Goal: Task Accomplishment & Management: Manage account settings

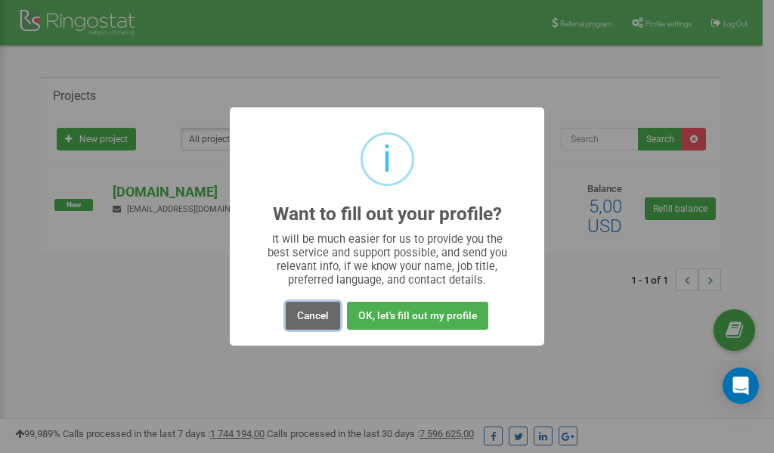
click at [314, 312] on button "Cancel" at bounding box center [313, 315] width 54 height 28
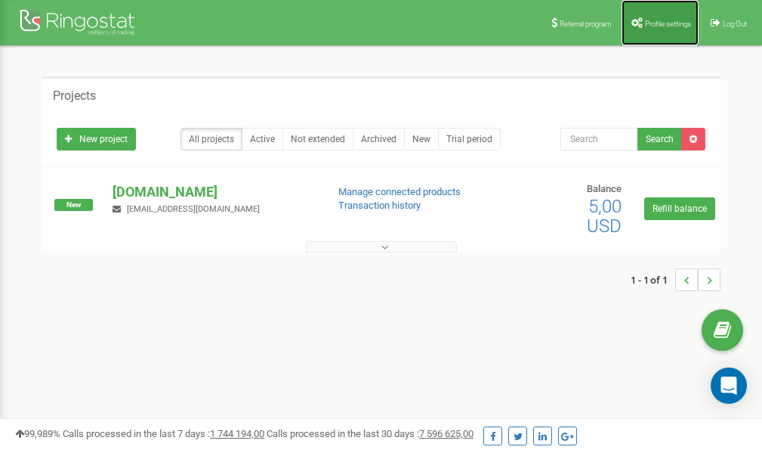
click at [645, 26] on span "Profile settings" at bounding box center [668, 24] width 46 height 8
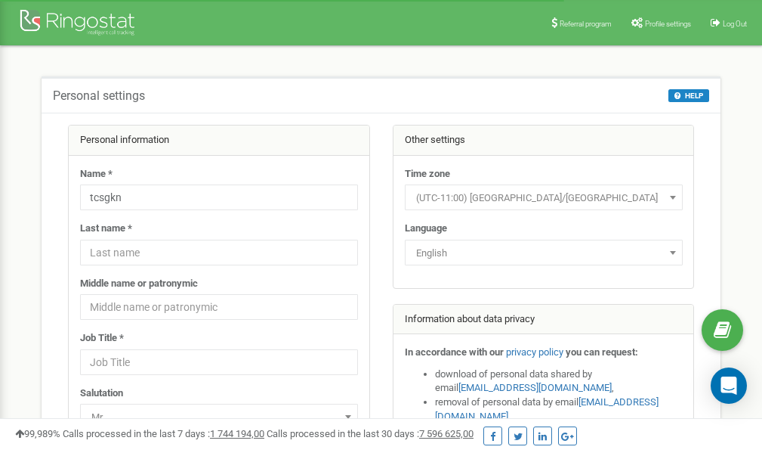
scroll to position [76, 0]
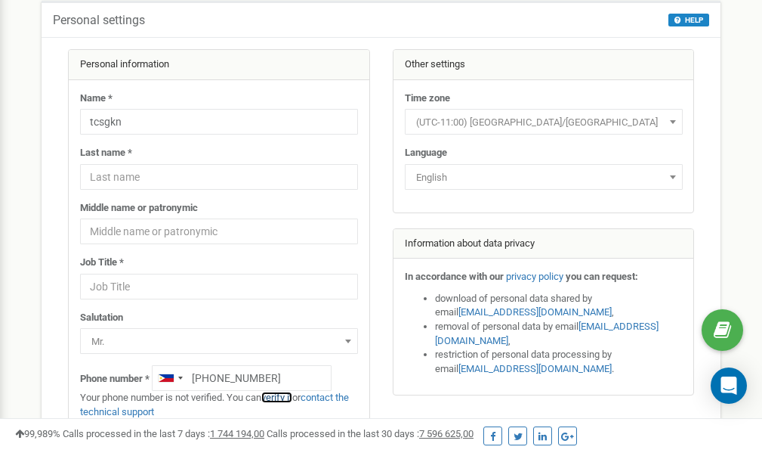
click at [284, 397] on link "verify it" at bounding box center [276, 396] width 31 height 11
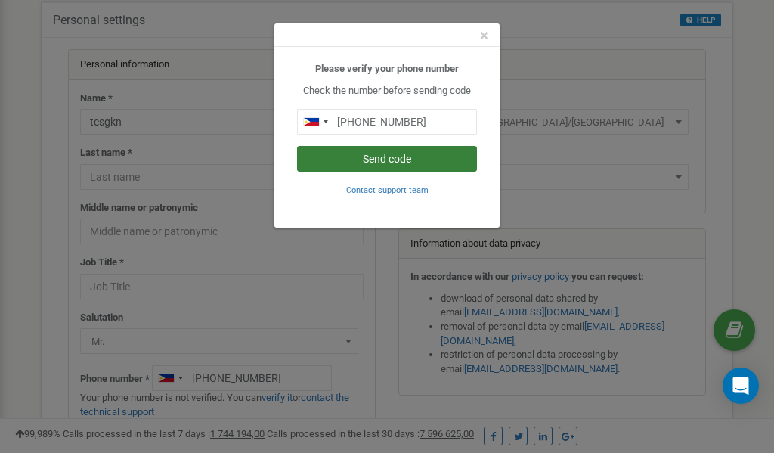
click at [410, 161] on button "Send code" at bounding box center [387, 159] width 180 height 26
